Goal: Task Accomplishment & Management: Manage account settings

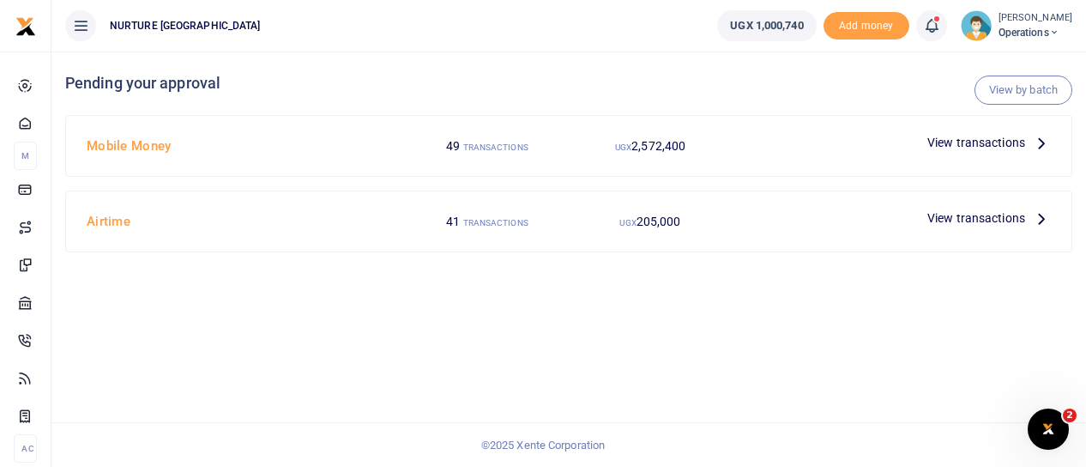
click at [944, 142] on span "View transactions" at bounding box center [977, 142] width 98 height 19
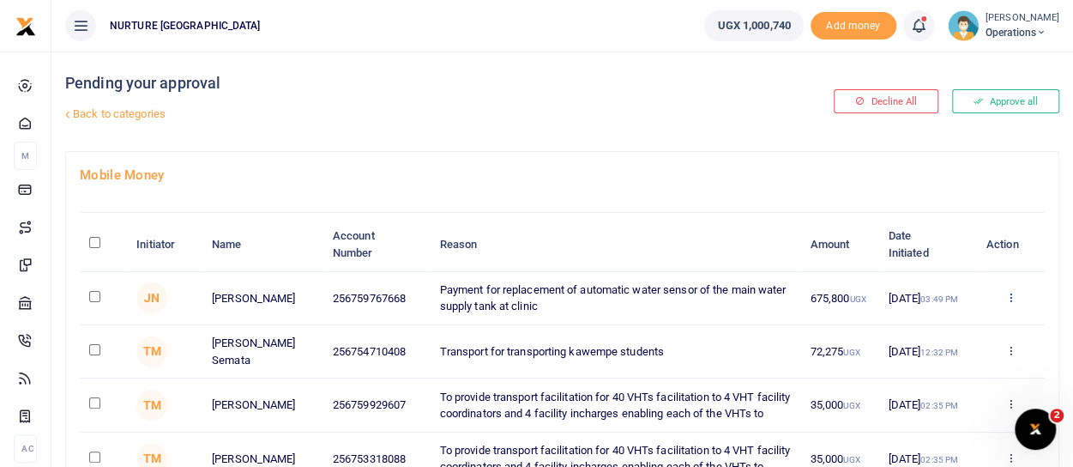
click at [1008, 292] on icon at bounding box center [1010, 297] width 11 height 12
click at [954, 325] on link "Approve" at bounding box center [947, 325] width 136 height 24
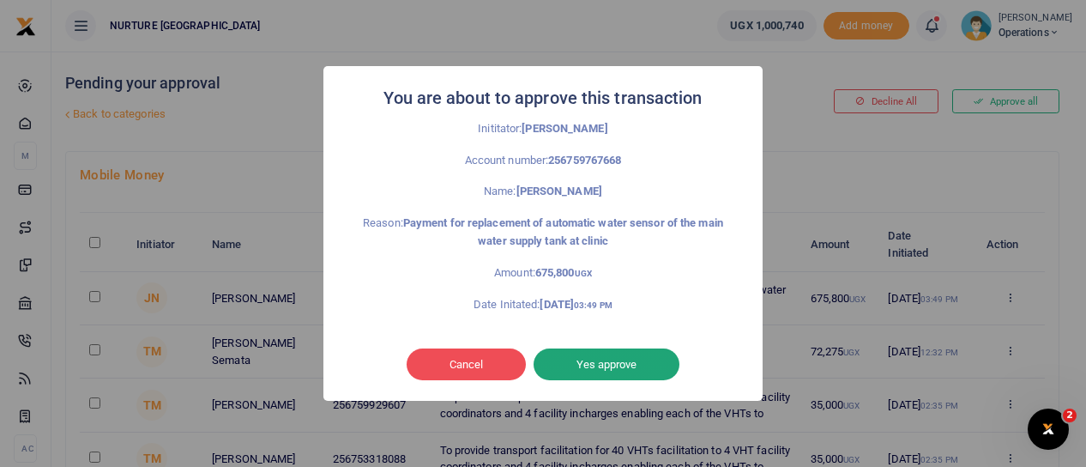
click at [595, 367] on button "Yes approve" at bounding box center [607, 364] width 146 height 33
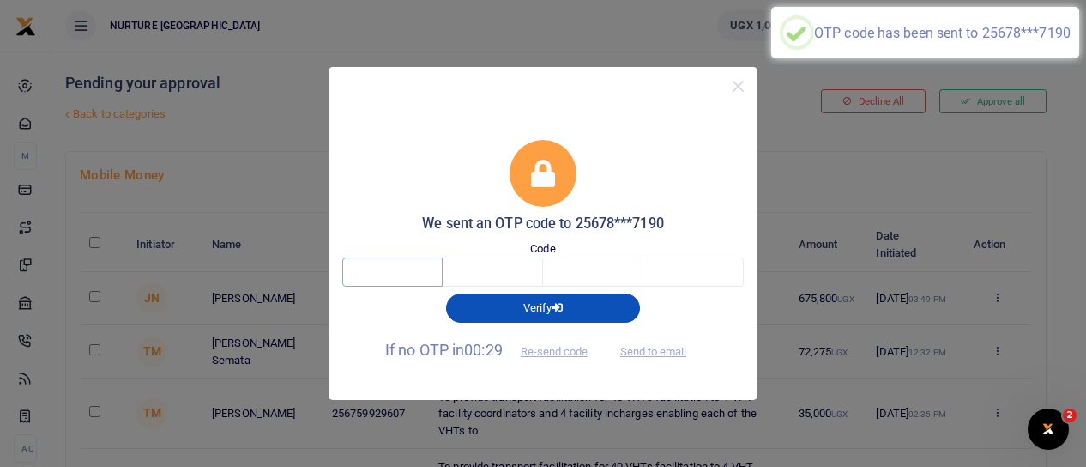
click at [371, 275] on input "text" at bounding box center [392, 271] width 100 height 29
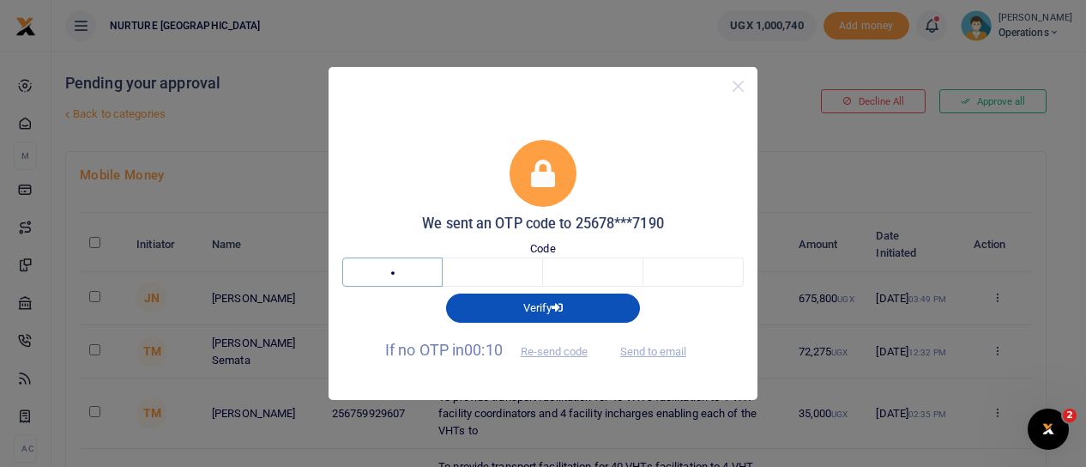
type input "4"
type input "8"
type input "4"
type input "1"
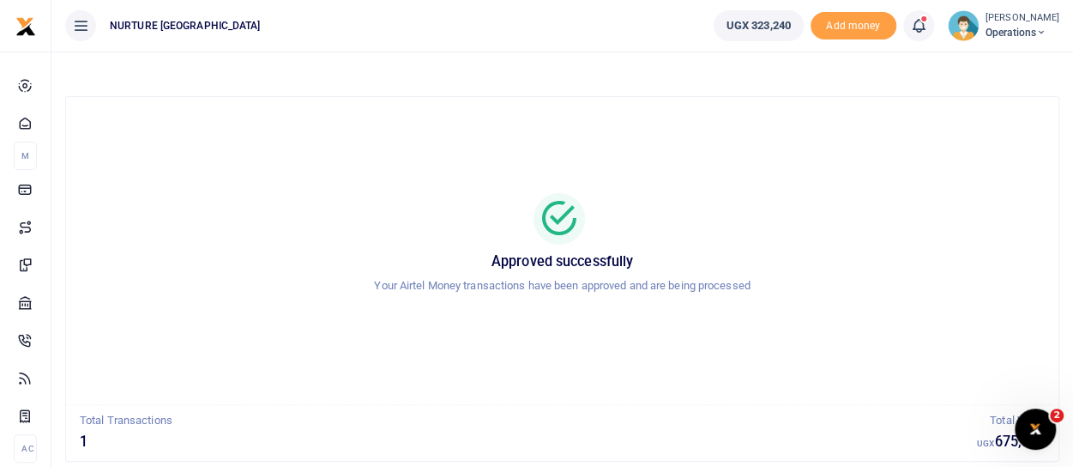
click at [1047, 29] on icon at bounding box center [1042, 33] width 10 height 12
click at [958, 125] on link "Logout" at bounding box center [982, 125] width 136 height 24
